Goal: Book appointment/travel/reservation

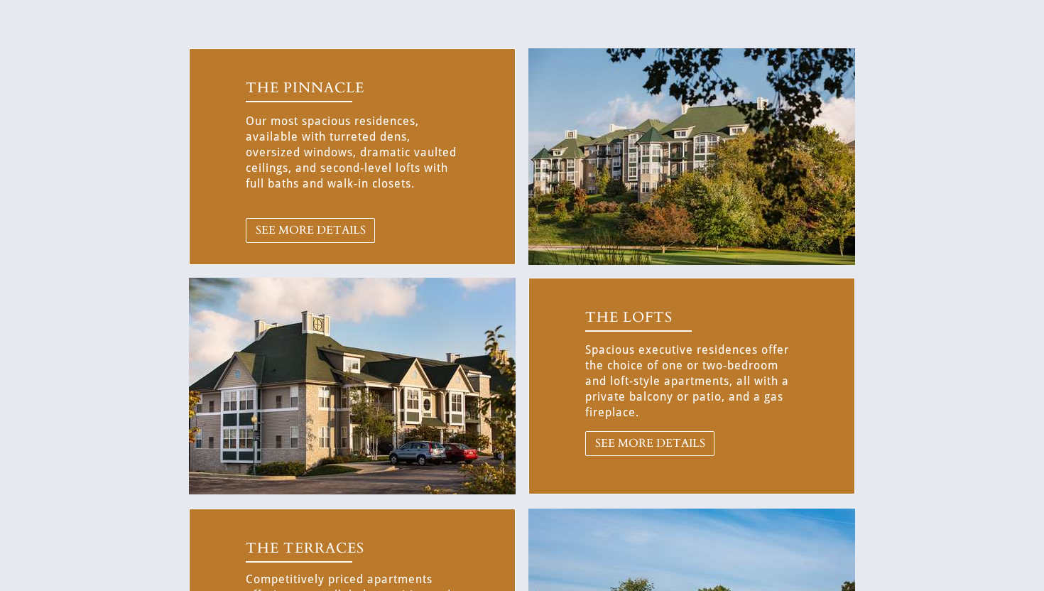
scroll to position [605, 0]
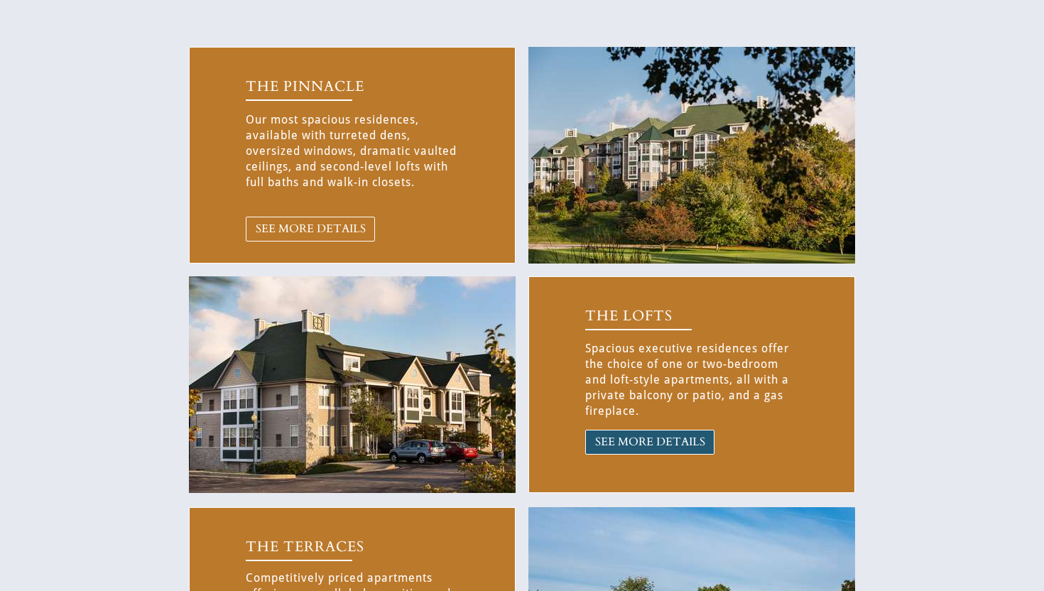
click at [606, 432] on link "SEE MORE DETAILS" at bounding box center [649, 442] width 129 height 25
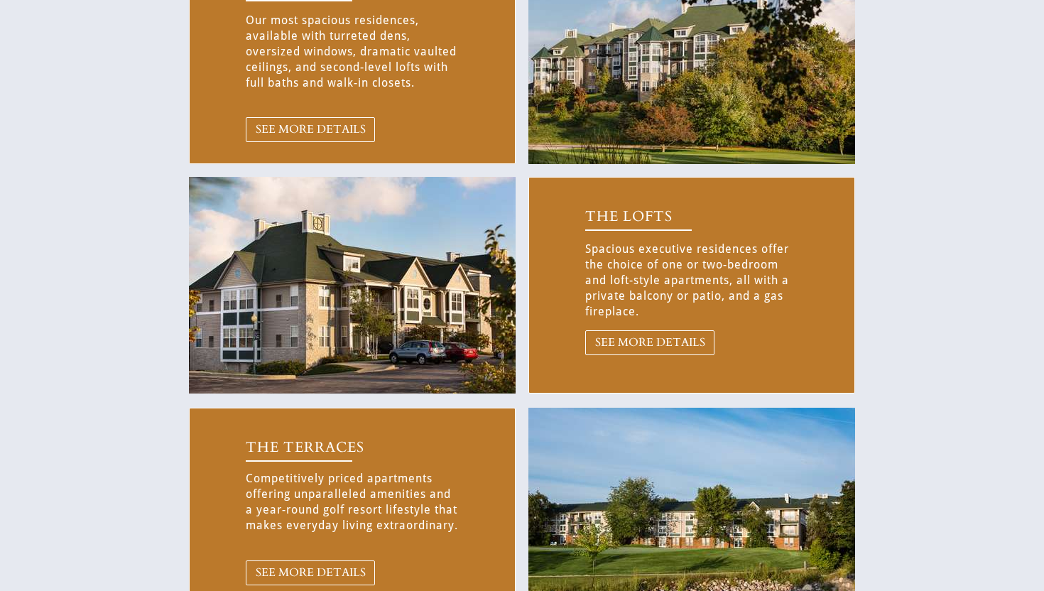
scroll to position [708, 0]
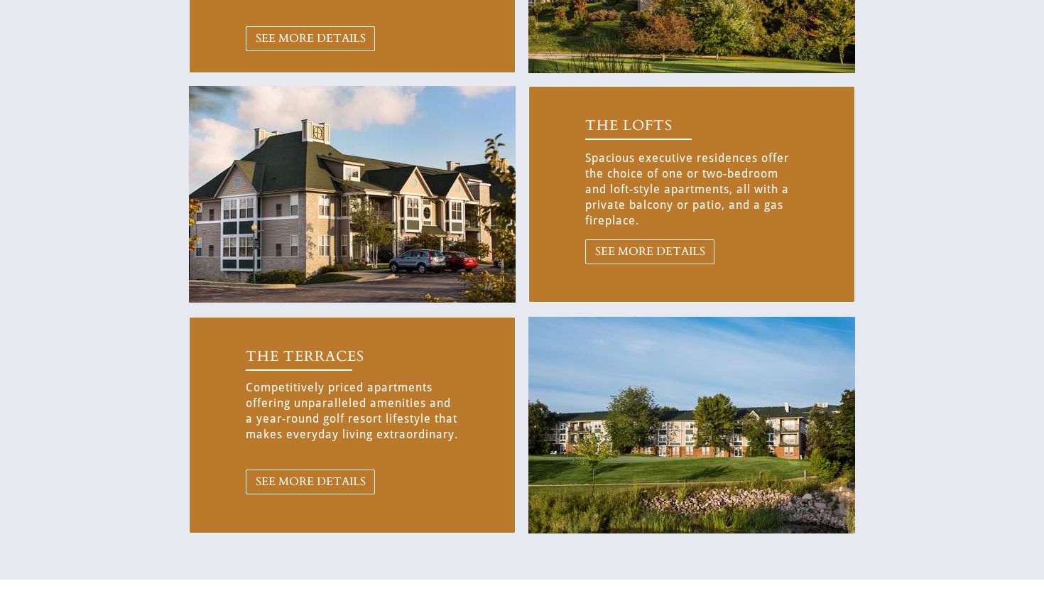
scroll to position [832, 0]
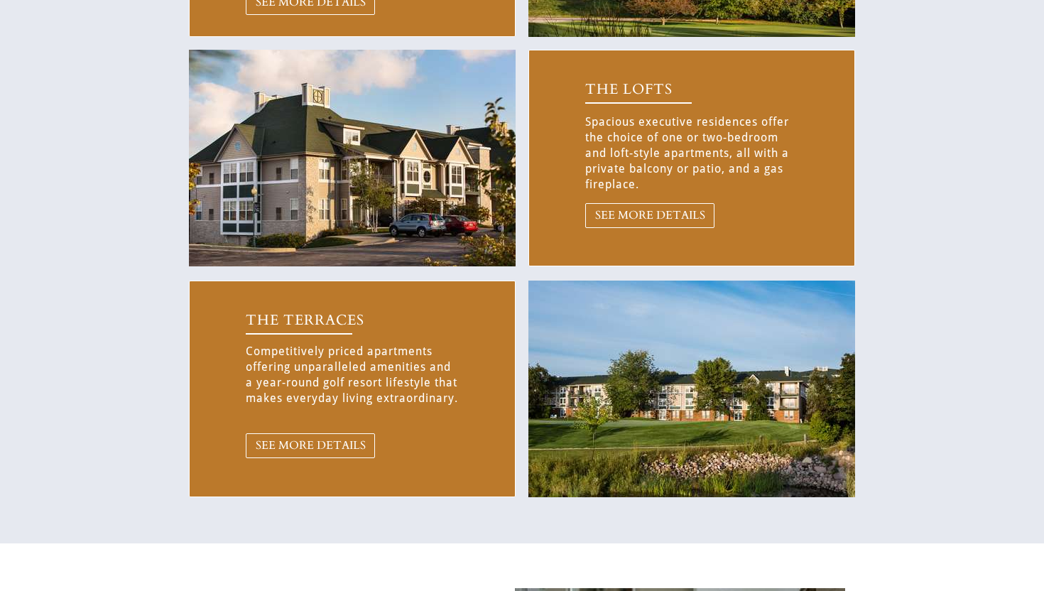
click at [505, 183] on img at bounding box center [352, 158] width 327 height 217
click at [466, 190] on img at bounding box center [352, 158] width 327 height 217
click at [606, 96] on div at bounding box center [638, 95] width 107 height 13
click at [606, 82] on span "THE LOFTS" at bounding box center [628, 89] width 87 height 19
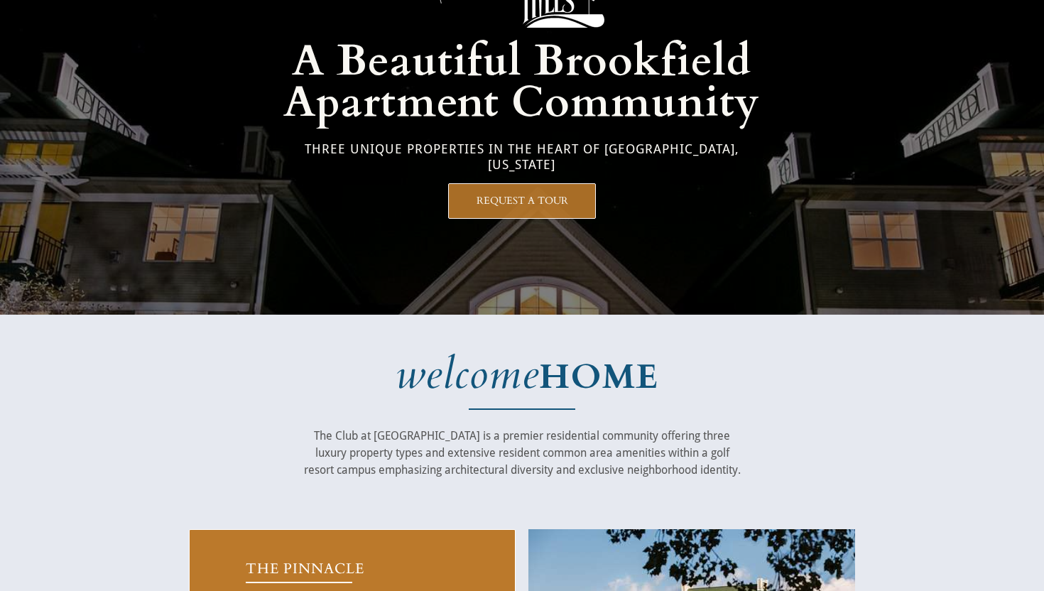
scroll to position [0, 0]
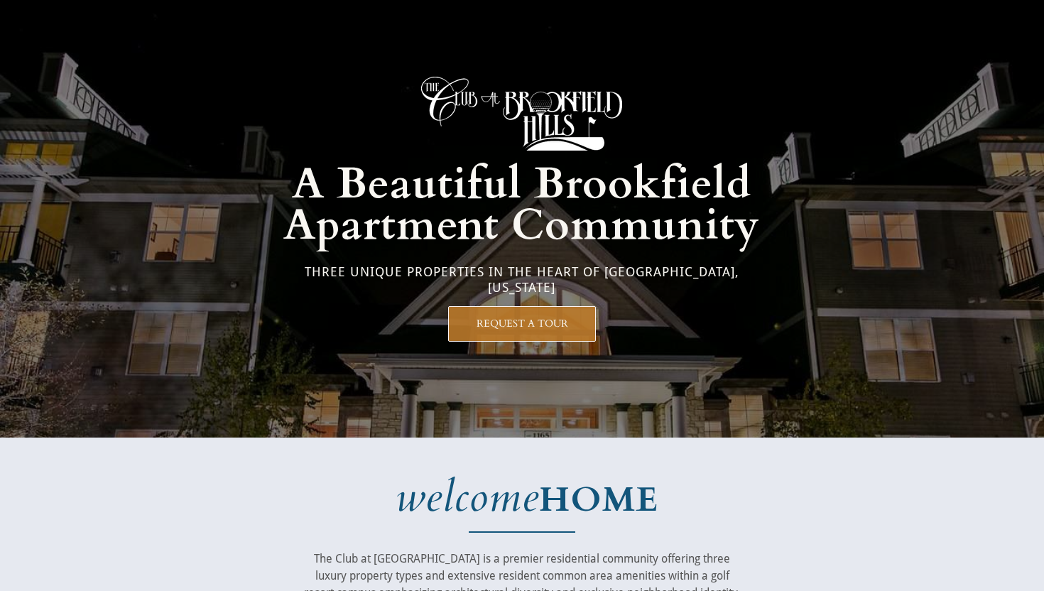
click at [518, 104] on img at bounding box center [521, 114] width 201 height 74
click at [477, 222] on span "Apartment Community" at bounding box center [521, 226] width 477 height 58
click at [483, 334] on link "REQUEST A TOUR" at bounding box center [522, 324] width 148 height 36
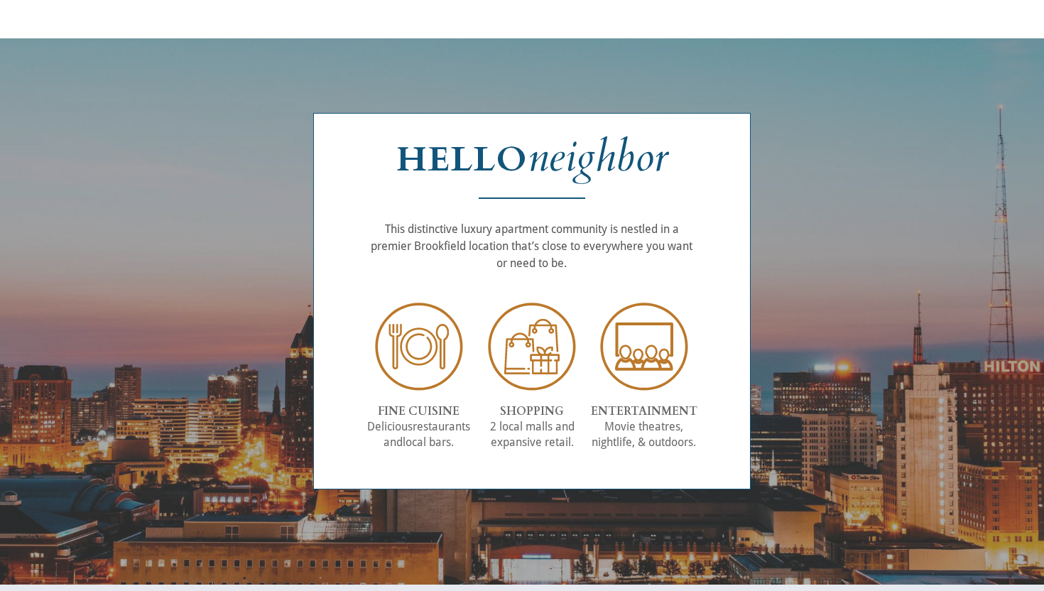
scroll to position [1635, 0]
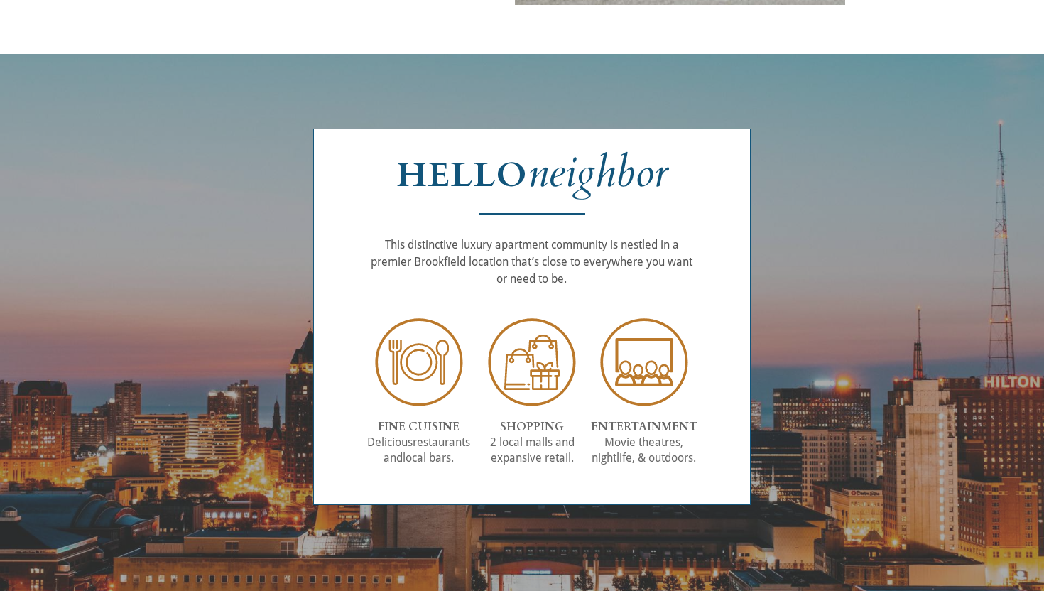
click at [403, 321] on img at bounding box center [419, 362] width 92 height 92
click at [488, 156] on strong "HELLO" at bounding box center [461, 175] width 131 height 46
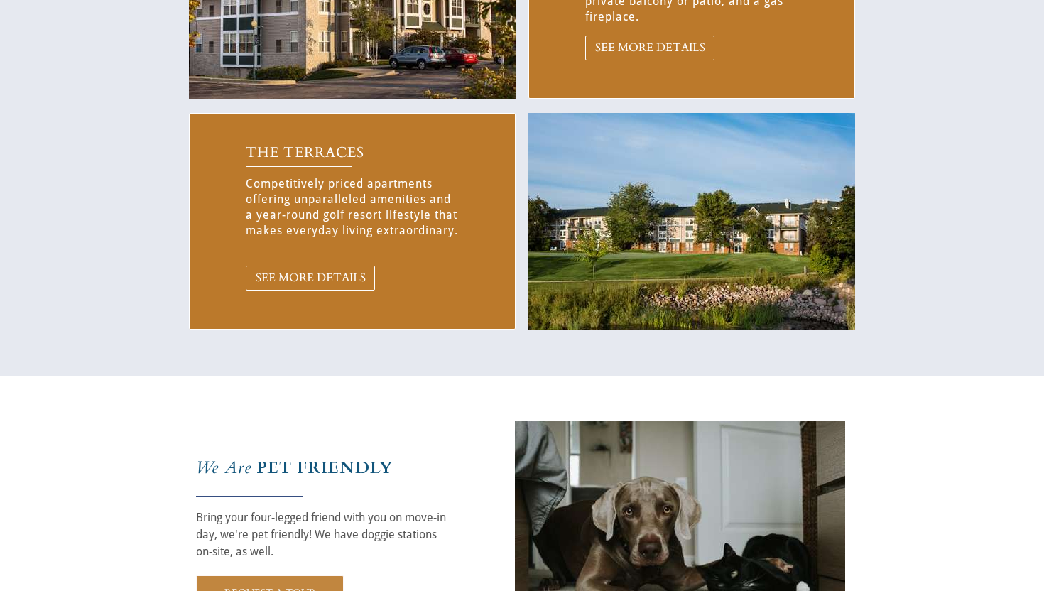
scroll to position [997, 0]
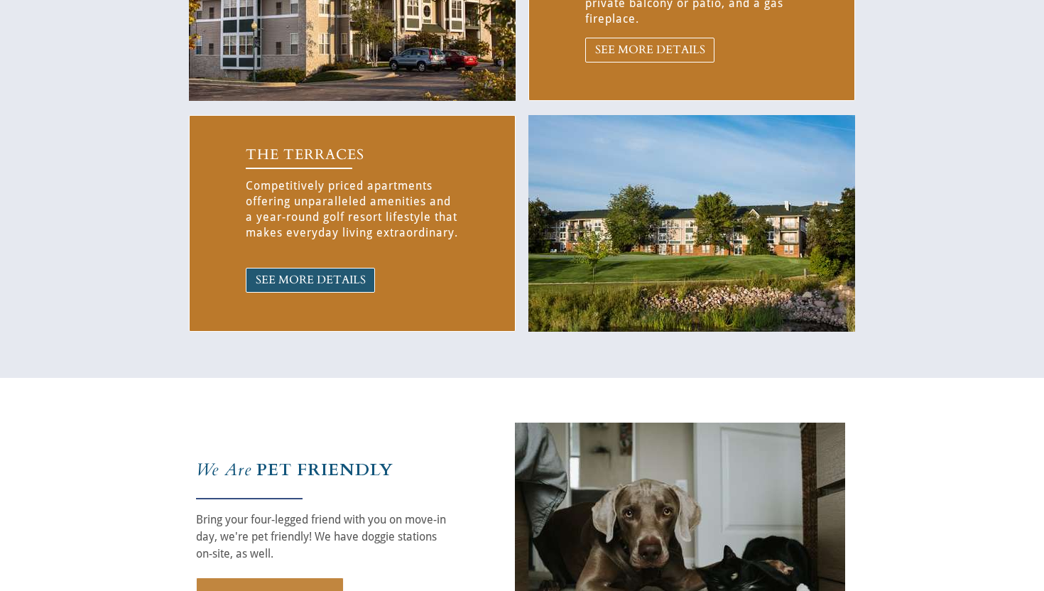
click at [367, 276] on span "SEE MORE DETAILS" at bounding box center [310, 279] width 128 height 13
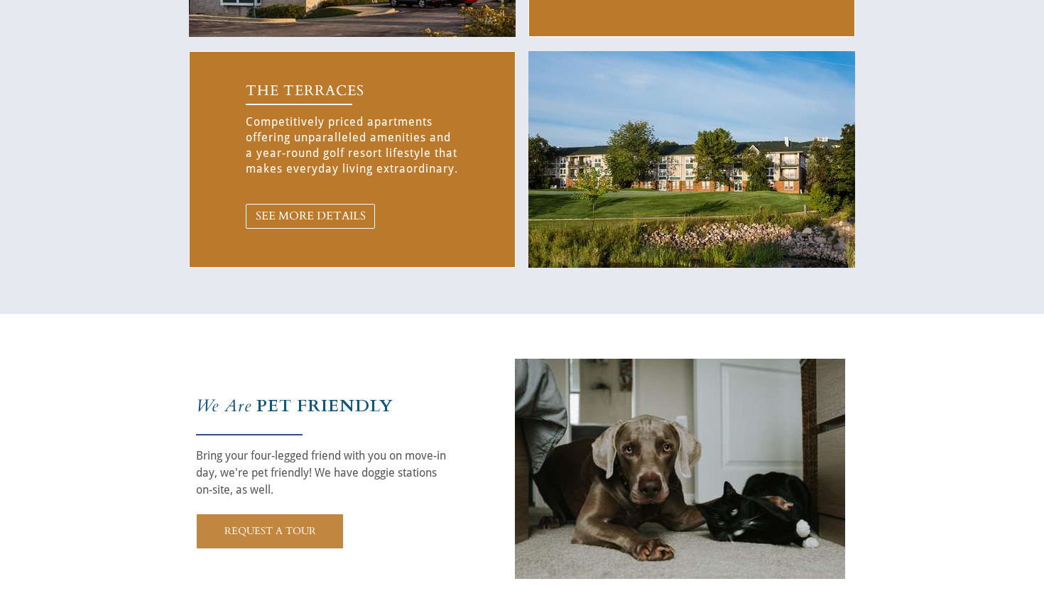
scroll to position [1071, 0]
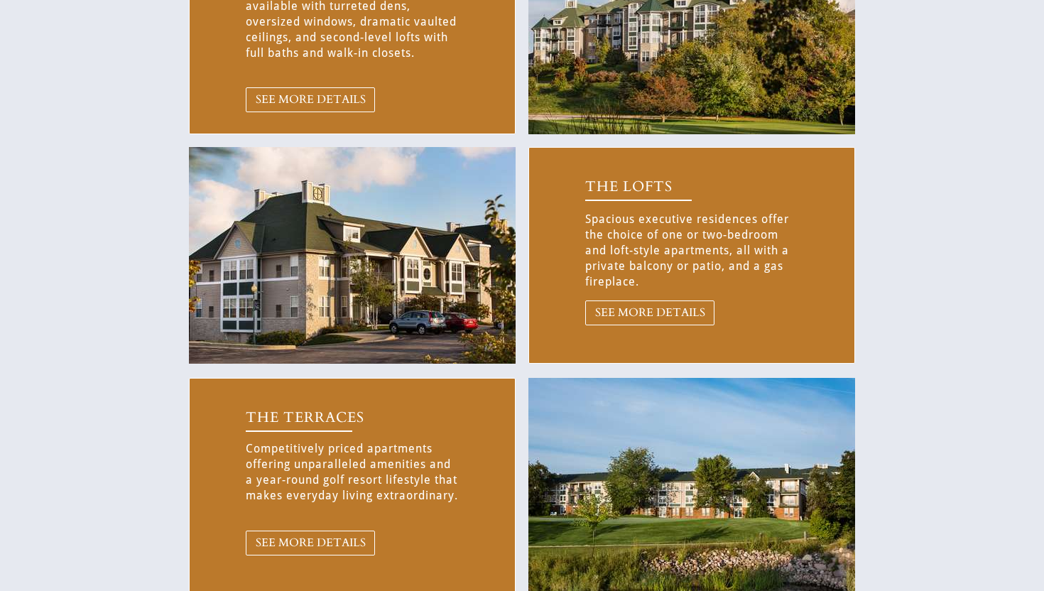
scroll to position [731, 0]
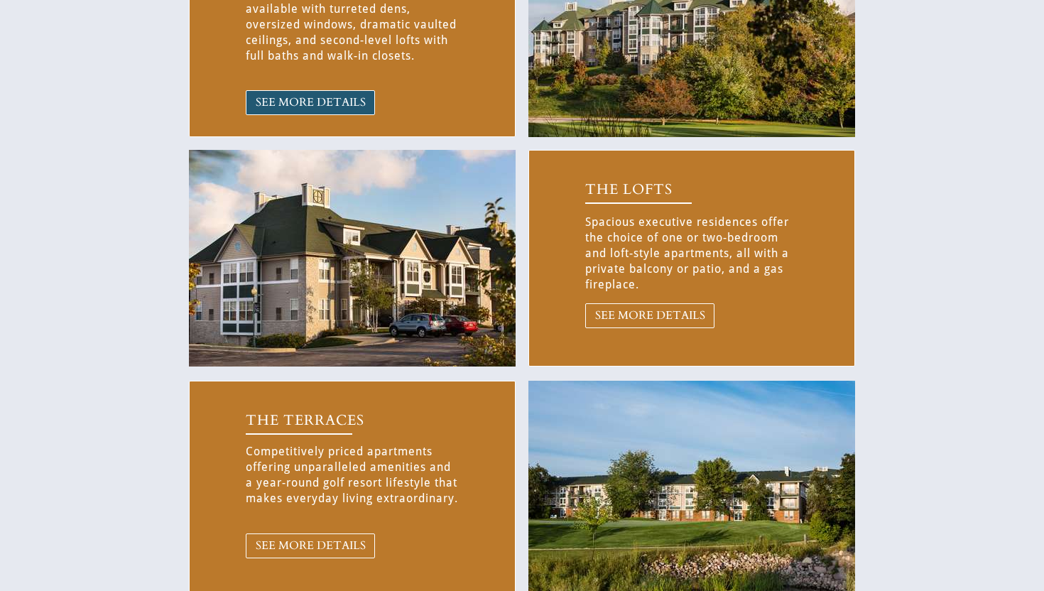
click at [327, 112] on link "SEE MORE DETAILS" at bounding box center [310, 102] width 129 height 25
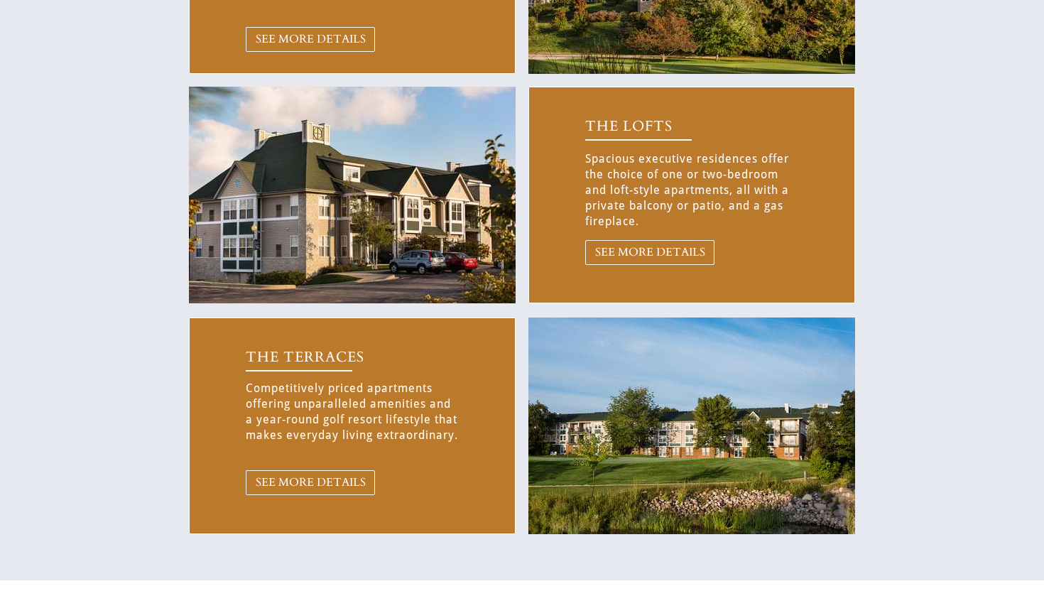
scroll to position [798, 0]
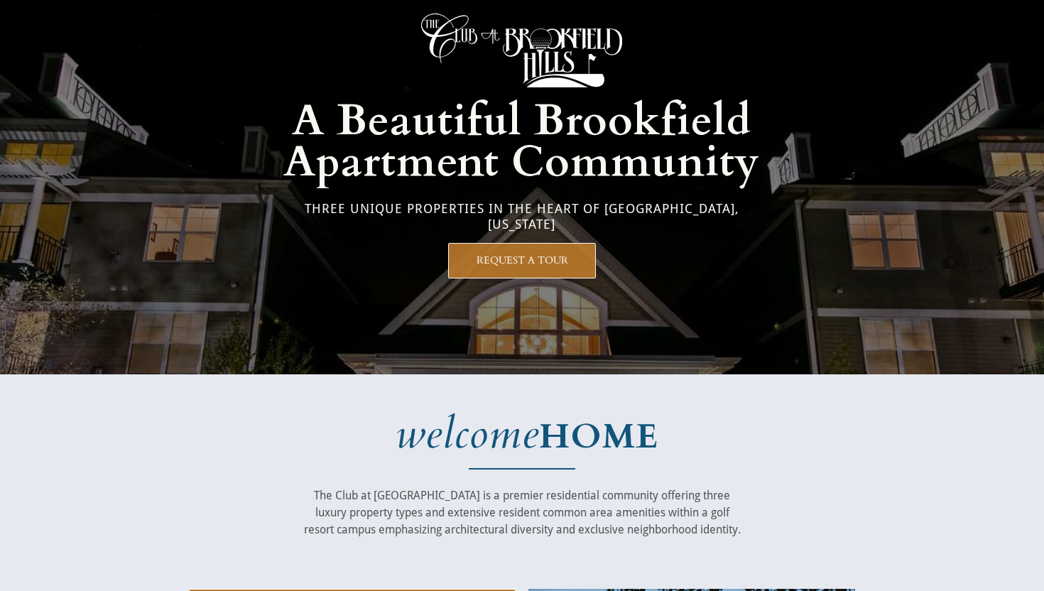
scroll to position [0, 0]
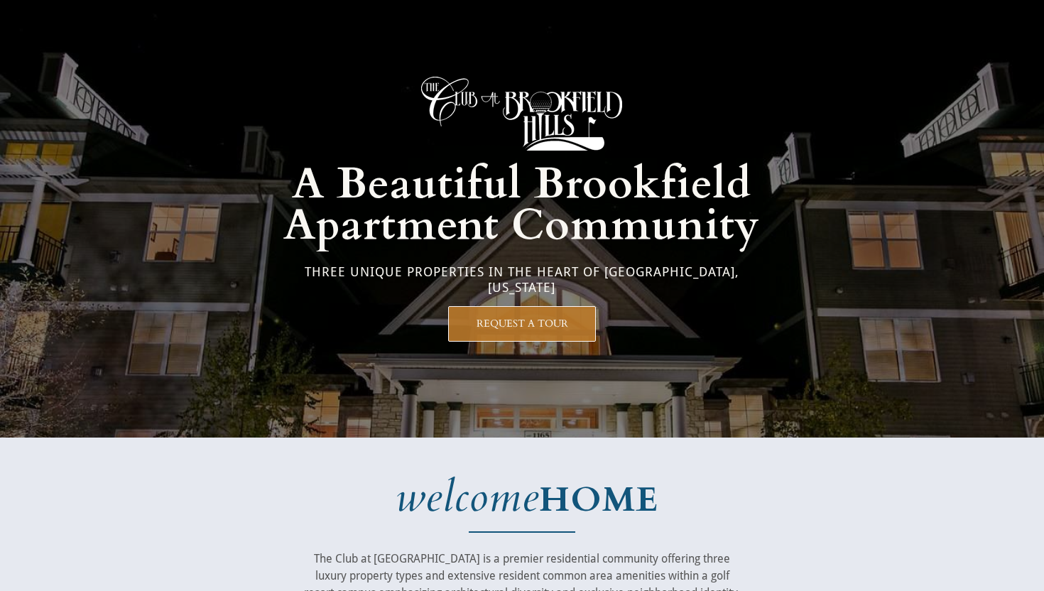
click at [551, 67] on div at bounding box center [522, 218] width 666 height 437
click at [518, 146] on img at bounding box center [521, 114] width 201 height 74
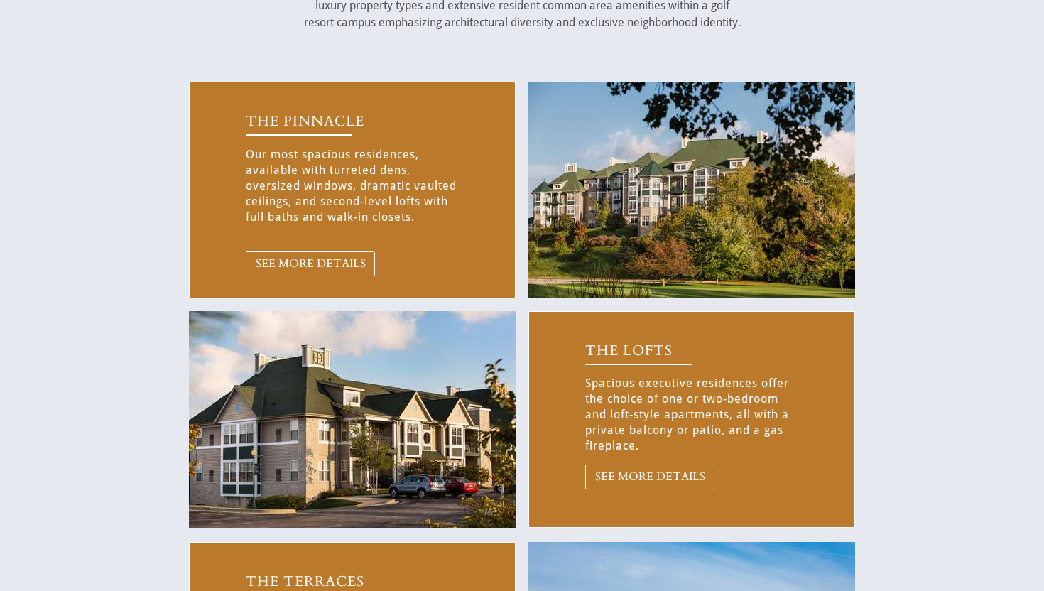
scroll to position [577, 0]
